Goal: Task Accomplishment & Management: Manage account settings

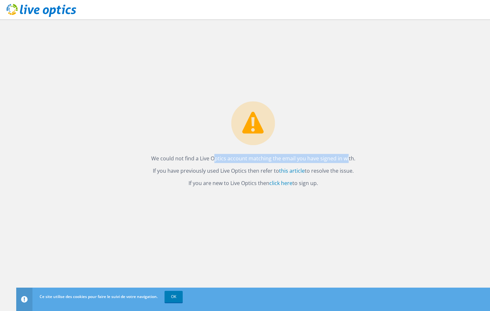
drag, startPoint x: 327, startPoint y: 159, endPoint x: 184, endPoint y: 160, distance: 143.1
click at [187, 160] on p "We could not find a Live Optics account matching the email you have signed in w…" at bounding box center [253, 158] width 204 height 9
click at [184, 160] on p "We could not find a Live Optics account matching the email you have signed in w…" at bounding box center [253, 158] width 204 height 9
drag, startPoint x: 184, startPoint y: 160, endPoint x: 235, endPoint y: 160, distance: 51.3
click at [235, 160] on p "We could not find a Live Optics account matching the email you have signed in w…" at bounding box center [253, 158] width 204 height 9
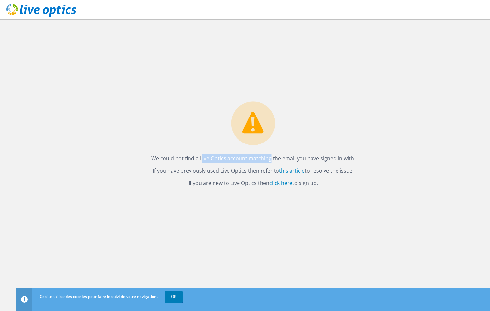
click at [235, 160] on p "We could not find a Live Optics account matching the email you have signed in w…" at bounding box center [253, 158] width 204 height 9
drag, startPoint x: 235, startPoint y: 160, endPoint x: 294, endPoint y: 160, distance: 59.4
click at [294, 160] on p "We could not find a Live Optics account matching the email you have signed in w…" at bounding box center [253, 158] width 204 height 9
drag, startPoint x: 294, startPoint y: 160, endPoint x: 228, endPoint y: 158, distance: 66.2
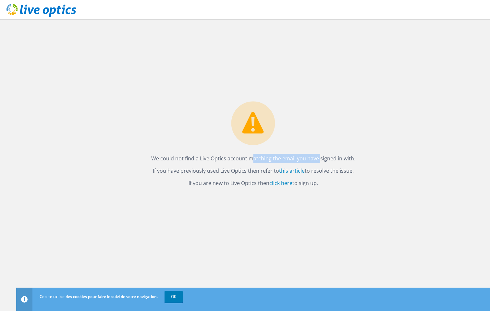
click at [228, 158] on p "We could not find a Live Optics account matching the email you have signed in w…" at bounding box center [253, 158] width 204 height 9
drag, startPoint x: 228, startPoint y: 158, endPoint x: 291, endPoint y: 158, distance: 62.9
click at [291, 158] on p "We could not find a Live Optics account matching the email you have signed in w…" at bounding box center [253, 158] width 204 height 9
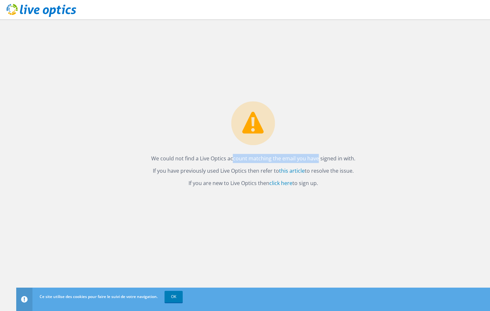
drag, startPoint x: 291, startPoint y: 158, endPoint x: 216, endPoint y: 158, distance: 74.9
click at [216, 158] on p "We could not find a Live Optics account matching the email you have signed in w…" at bounding box center [253, 158] width 204 height 9
click at [285, 185] on link "click here" at bounding box center [280, 182] width 23 height 7
